Goal: Task Accomplishment & Management: Use online tool/utility

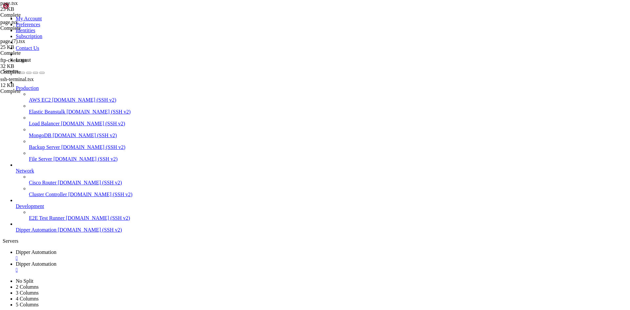
scroll to position [3843, 0]
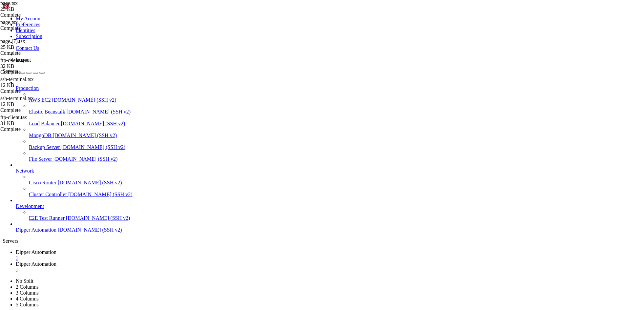
drag, startPoint x: 197, startPoint y: 224, endPoint x: 172, endPoint y: 225, distance: 24.6
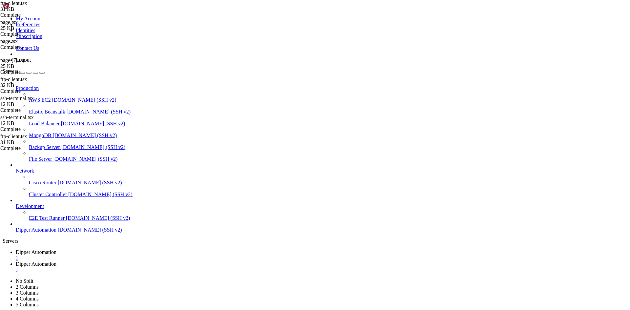
scroll to position [0, 7]
drag, startPoint x: 141, startPoint y: 171, endPoint x: 172, endPoint y: 169, distance: 31.2
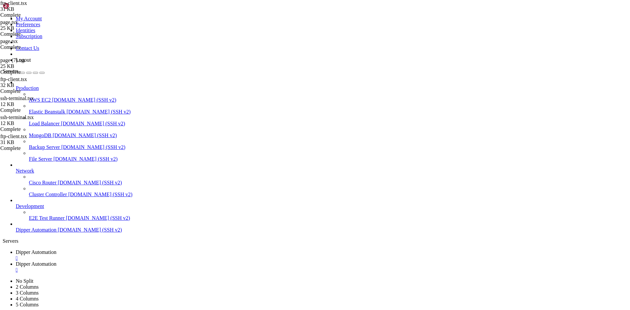
scroll to position [374, 0]
drag, startPoint x: 141, startPoint y: 209, endPoint x: 169, endPoint y: 209, distance: 28.2
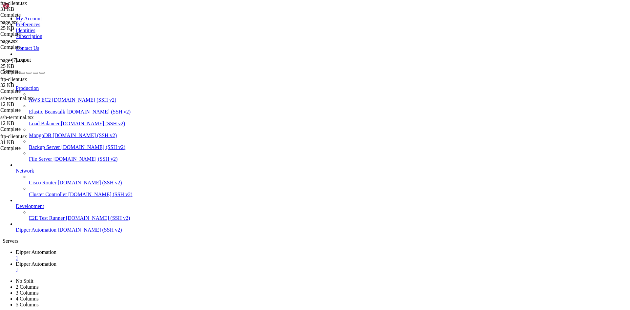
scroll to position [0, 8]
type textarea "const apiBaseUrl = "[URL][DOMAIN_NAME]""
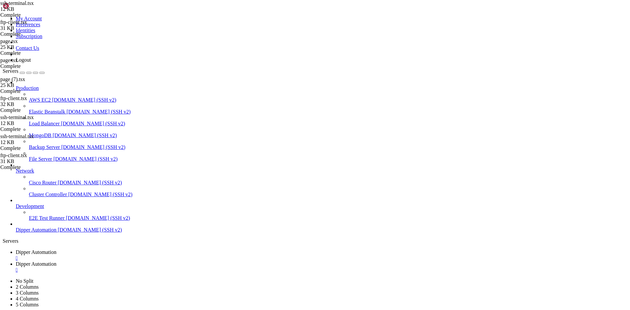
scroll to position [79, 0]
type textarea "const addTerminalLine = (type: "command" | "output" | "error", content: string)…"
type input "API_base"
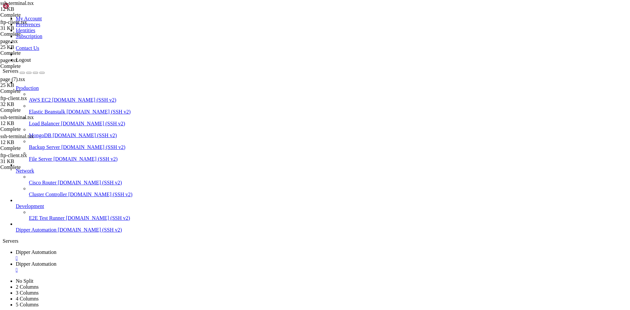
type textarea "import { API_BASE_URL } from "@/lib/api-config""
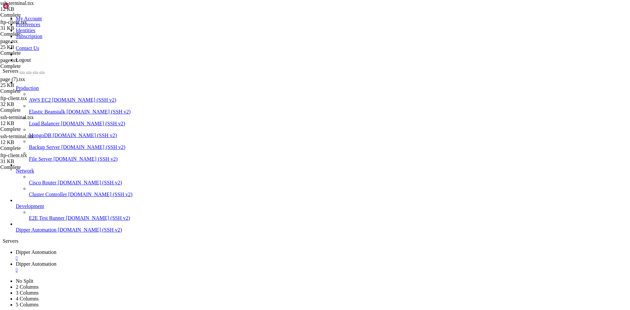
scroll to position [66, 0]
type input "/root/DipperIntegrated/lib"
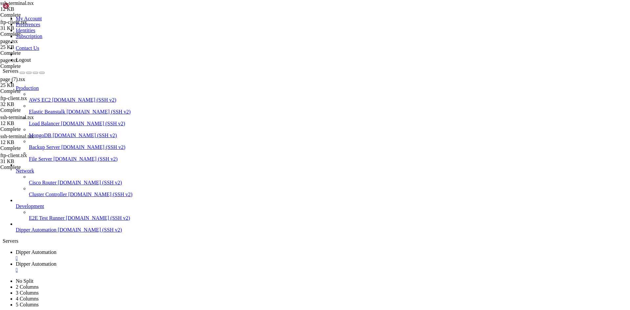
type textarea "export const API_BASE_URL = "[URL][DOMAIN_NAME]""
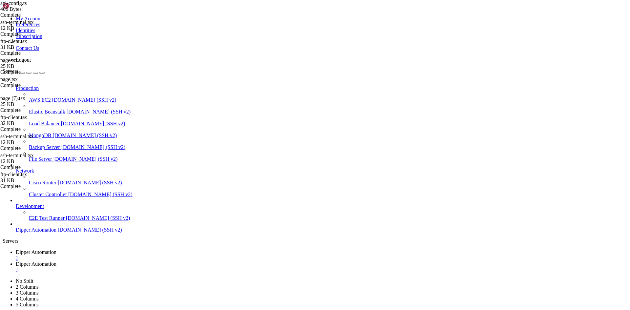
click at [98, 249] on link "Dipper Automation " at bounding box center [322, 255] width 612 height 12
click at [56, 261] on span "Dipper Automation" at bounding box center [36, 264] width 41 height 6
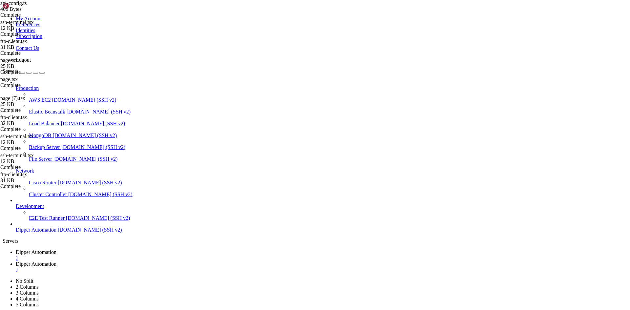
drag, startPoint x: 121, startPoint y: 10, endPoint x: 130, endPoint y: 22, distance: 15.3
click at [56, 249] on span "Dipper Automation" at bounding box center [36, 252] width 41 height 6
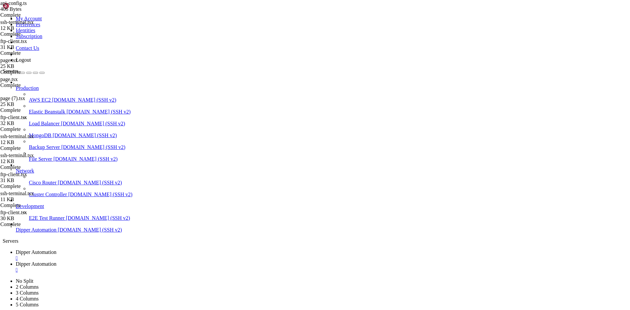
click at [56, 261] on span "Dipper Automation" at bounding box center [36, 264] width 41 height 6
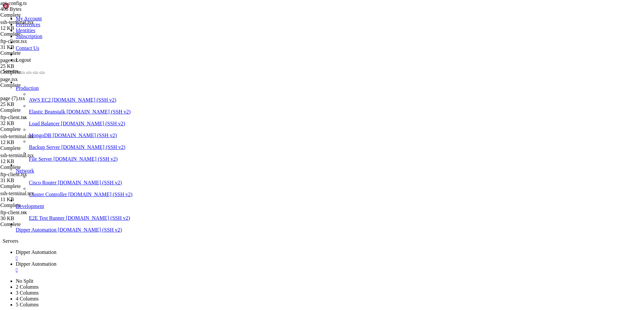
type input "/root/DipperIntegrated/lib"
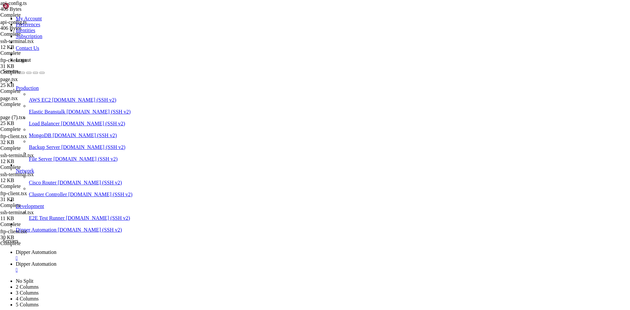
drag, startPoint x: 130, startPoint y: 81, endPoint x: 82, endPoint y: 79, distance: 48.3
drag, startPoint x: 146, startPoint y: 89, endPoint x: 93, endPoint y: 44, distance: 69.4
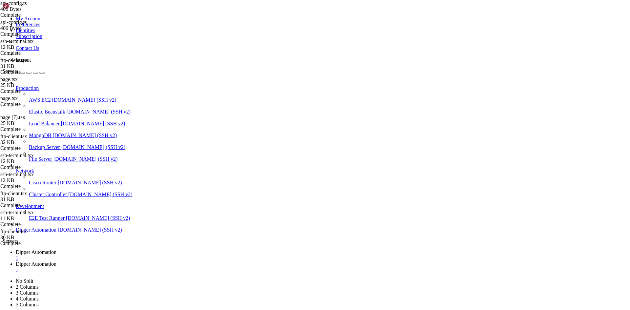
type textarea "}"
drag, startPoint x: 105, startPoint y: 7, endPoint x: 114, endPoint y: 24, distance: 19.8
click at [56, 249] on span "Dipper Automation" at bounding box center [36, 252] width 41 height 6
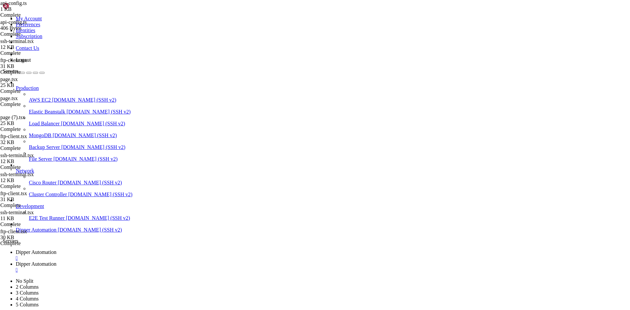
click at [56, 261] on span "Dipper Automation" at bounding box center [36, 264] width 41 height 6
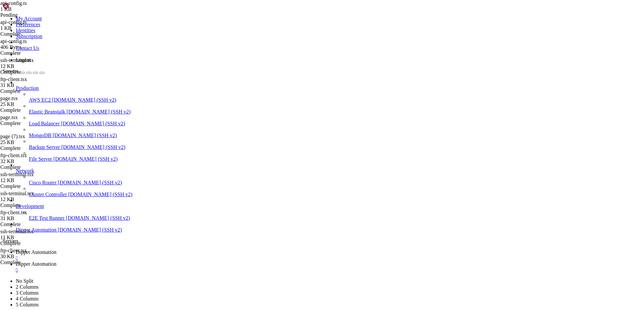
click at [56, 249] on span "Dipper Automation" at bounding box center [36, 252] width 41 height 6
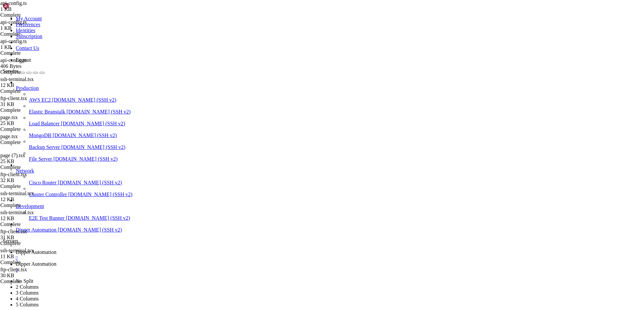
click at [56, 261] on span "Dipper Automation" at bounding box center [36, 264] width 41 height 6
click at [56, 249] on span "Dipper Automation" at bounding box center [36, 252] width 41 height 6
click at [163, 261] on link "Dipper Automation " at bounding box center [322, 267] width 612 height 12
drag, startPoint x: 227, startPoint y: 219, endPoint x: 80, endPoint y: 46, distance: 227.1
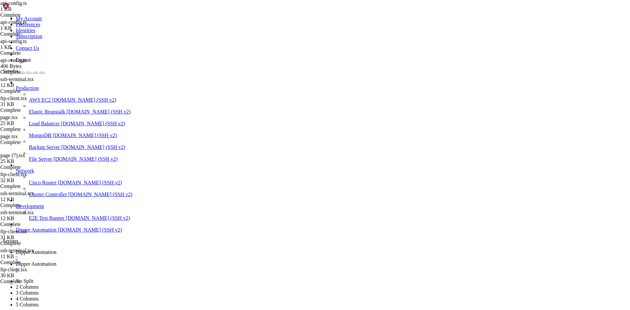
drag, startPoint x: 99, startPoint y: 42, endPoint x: 181, endPoint y: 213, distance: 189.6
drag, startPoint x: 92, startPoint y: 109, endPoint x: 61, endPoint y: 43, distance: 73.1
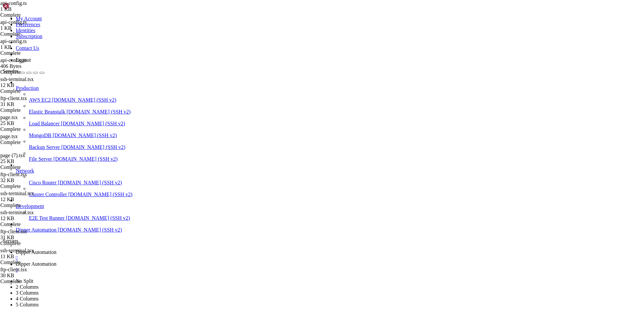
type textarea "// Função para construir URLs completas para a API export const getApiUrl = (en…"
paste textarea
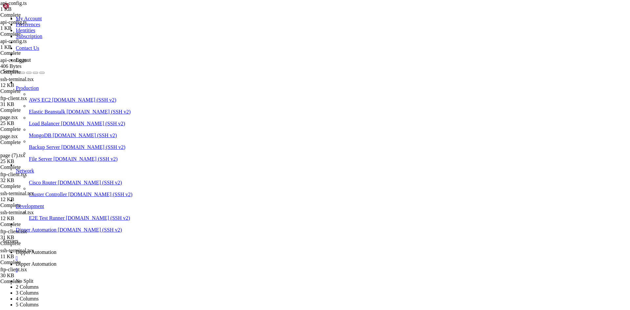
click at [118, 249] on link "Dipper Automation " at bounding box center [322, 255] width 612 height 12
